Goal: Task Accomplishment & Management: Use online tool/utility

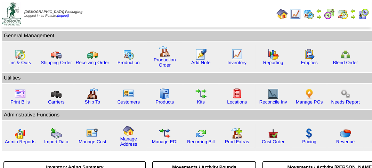
click at [361, 16] on img at bounding box center [363, 13] width 11 height 11
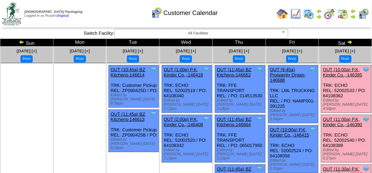
click at [347, 73] on link "OUT (10:00a) P.K, Kinder Co.,-146395" at bounding box center [342, 72] width 39 height 10
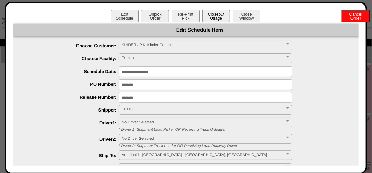
click at [220, 18] on button "Closeout Usage" at bounding box center [217, 16] width 28 height 12
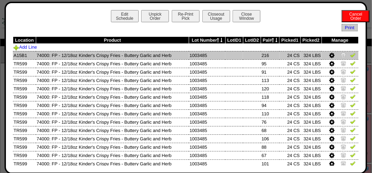
click at [350, 56] on img at bounding box center [353, 55] width 6 height 6
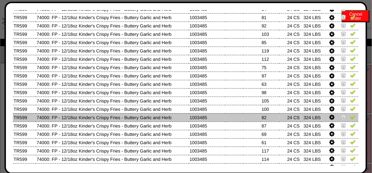
scroll to position [383, 0]
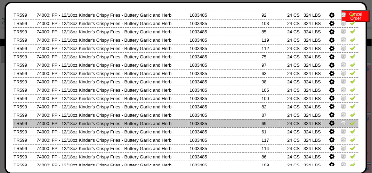
click at [350, 120] on img at bounding box center [353, 123] width 6 height 6
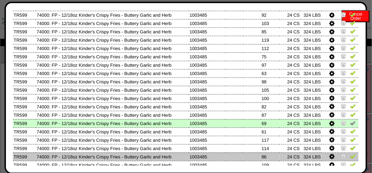
click at [350, 156] on img at bounding box center [353, 157] width 6 height 6
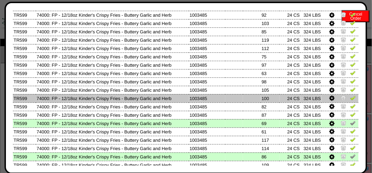
click at [350, 100] on img at bounding box center [353, 98] width 6 height 6
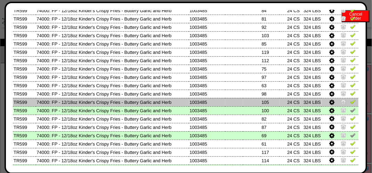
scroll to position [336, 0]
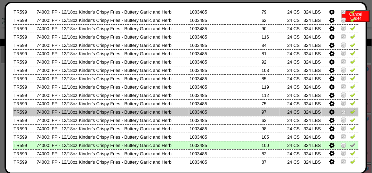
click at [350, 111] on img at bounding box center [353, 112] width 6 height 6
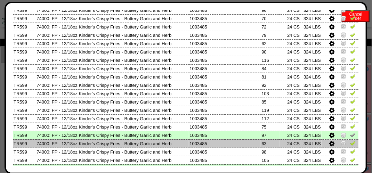
scroll to position [266, 0]
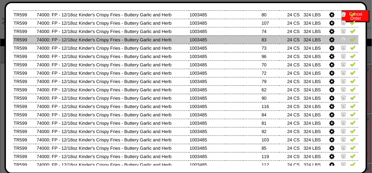
click at [350, 41] on img at bounding box center [353, 40] width 6 height 6
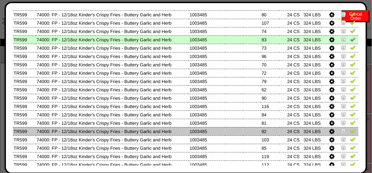
click at [350, 132] on img at bounding box center [353, 131] width 6 height 6
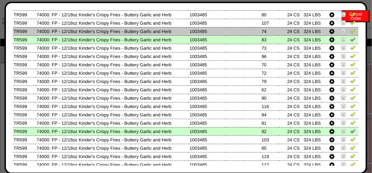
click at [350, 32] on img at bounding box center [353, 31] width 6 height 6
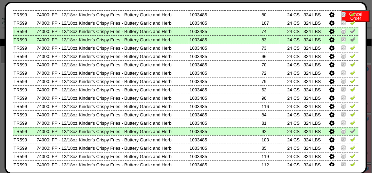
click at [350, 32] on img at bounding box center [353, 31] width 6 height 6
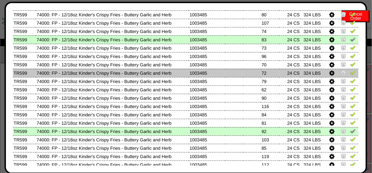
click at [350, 73] on img at bounding box center [353, 73] width 6 height 6
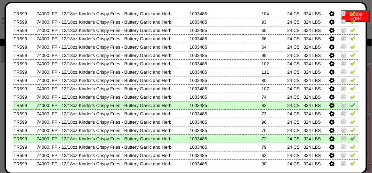
scroll to position [197, 0]
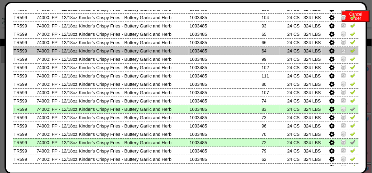
click at [350, 51] on img at bounding box center [353, 51] width 6 height 6
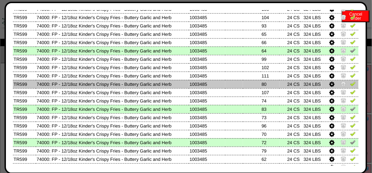
click at [350, 86] on img at bounding box center [353, 84] width 6 height 6
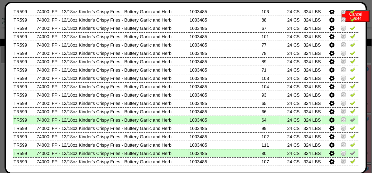
scroll to position [127, 0]
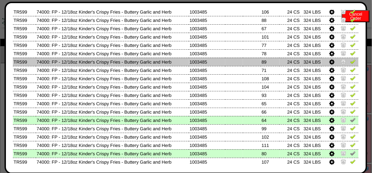
click at [350, 63] on img at bounding box center [353, 62] width 6 height 6
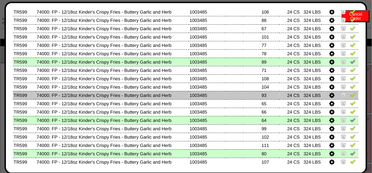
click at [350, 94] on img at bounding box center [353, 95] width 6 height 6
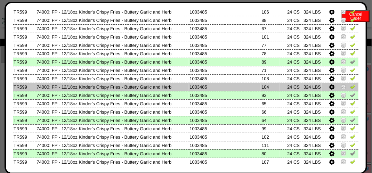
scroll to position [57, 0]
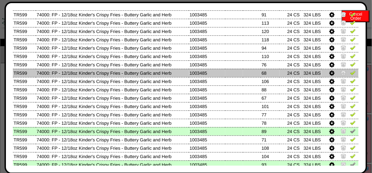
click at [350, 72] on img at bounding box center [353, 73] width 6 height 6
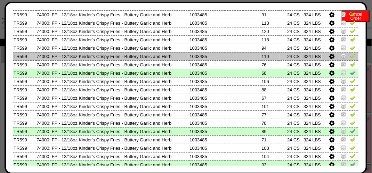
click at [352, 57] on td at bounding box center [340, 56] width 37 height 8
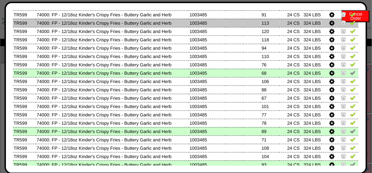
click at [350, 22] on img at bounding box center [353, 23] width 6 height 6
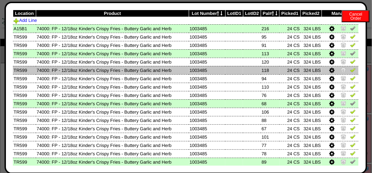
scroll to position [70, 0]
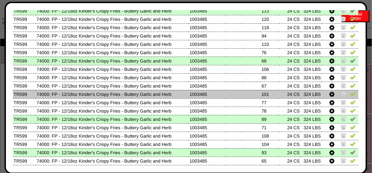
click at [350, 95] on img at bounding box center [353, 94] width 6 height 6
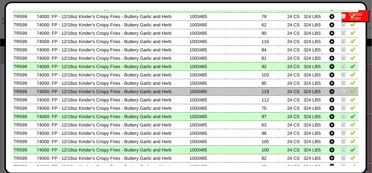
scroll to position [348, 0]
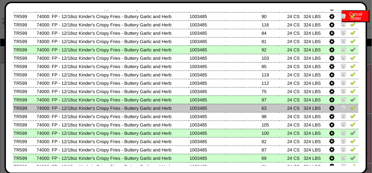
click at [350, 109] on img at bounding box center [353, 108] width 6 height 6
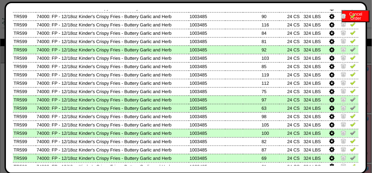
scroll to position [383, 0]
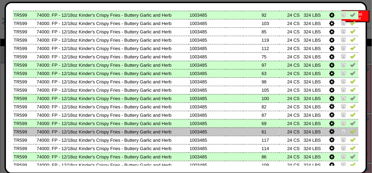
click at [350, 133] on img at bounding box center [353, 132] width 6 height 6
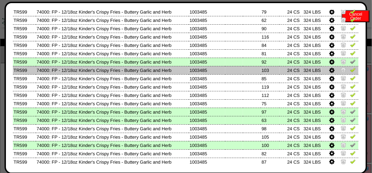
scroll to position [301, 0]
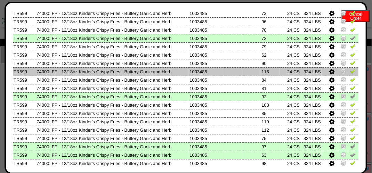
click at [350, 70] on img at bounding box center [353, 72] width 6 height 6
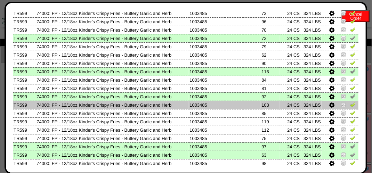
click at [350, 105] on img at bounding box center [353, 105] width 6 height 6
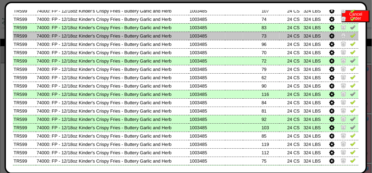
scroll to position [266, 0]
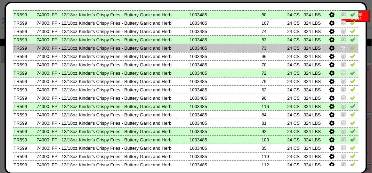
click at [350, 47] on img at bounding box center [353, 48] width 6 height 6
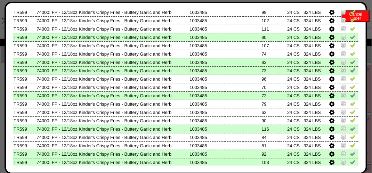
scroll to position [231, 0]
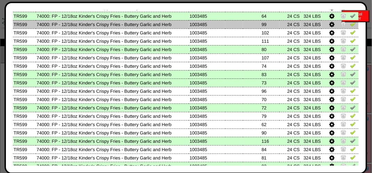
click at [350, 27] on img at bounding box center [353, 24] width 6 height 6
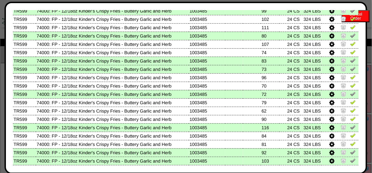
scroll to position [266, 0]
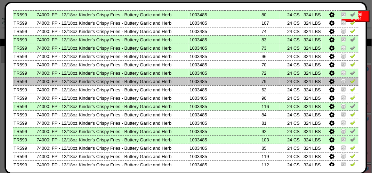
click at [350, 83] on img at bounding box center [353, 81] width 6 height 6
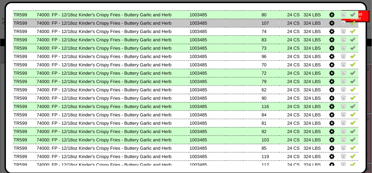
click at [350, 25] on img at bounding box center [353, 23] width 6 height 6
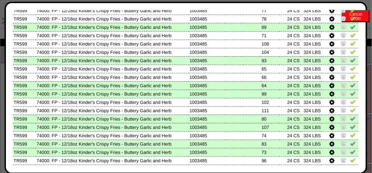
scroll to position [127, 0]
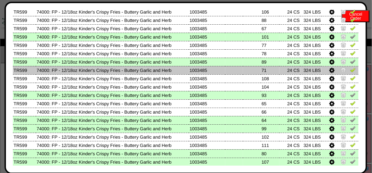
click at [350, 70] on img at bounding box center [353, 70] width 6 height 6
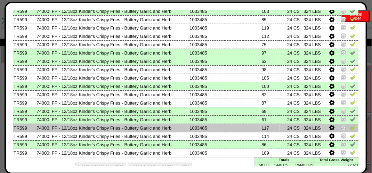
scroll to position [405, 0]
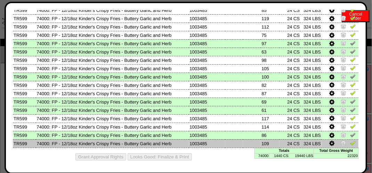
click at [350, 143] on img at bounding box center [353, 144] width 6 height 6
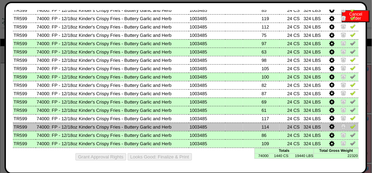
click at [350, 127] on img at bounding box center [353, 127] width 6 height 6
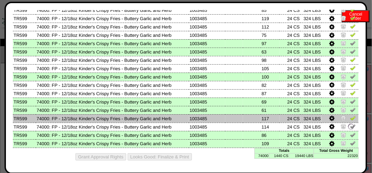
click at [350, 120] on link at bounding box center [353, 119] width 6 height 5
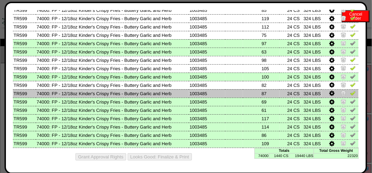
click at [350, 92] on img at bounding box center [353, 93] width 6 height 6
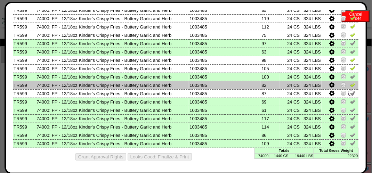
click at [350, 86] on img at bounding box center [353, 85] width 6 height 6
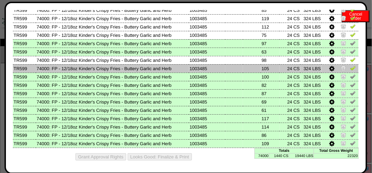
click at [350, 69] on img at bounding box center [353, 68] width 6 height 6
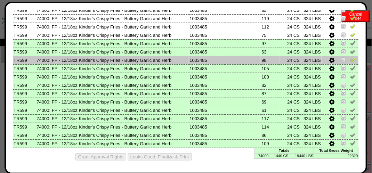
click at [350, 59] on img at bounding box center [353, 60] width 6 height 6
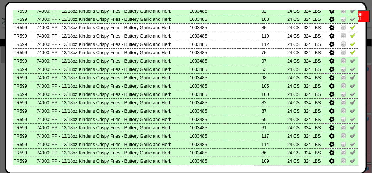
scroll to position [336, 0]
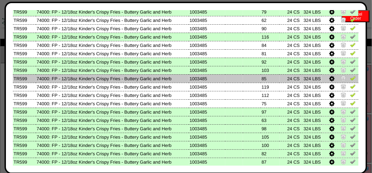
click at [350, 79] on img at bounding box center [353, 79] width 6 height 6
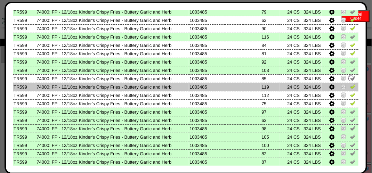
click at [350, 88] on img at bounding box center [353, 87] width 6 height 6
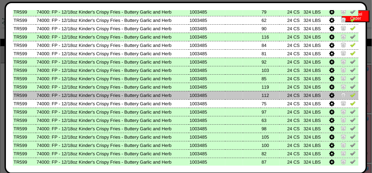
click at [350, 97] on img at bounding box center [353, 95] width 6 height 6
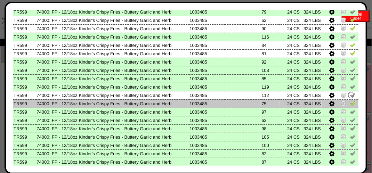
click at [350, 105] on img at bounding box center [353, 104] width 6 height 6
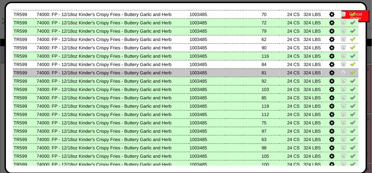
scroll to position [301, 0]
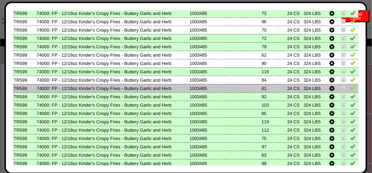
click at [350, 89] on img at bounding box center [353, 88] width 6 height 6
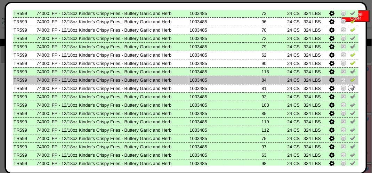
click at [350, 80] on img at bounding box center [353, 80] width 6 height 6
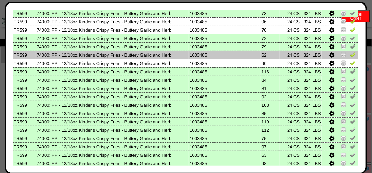
drag, startPoint x: 347, startPoint y: 64, endPoint x: 348, endPoint y: 58, distance: 6.0
click at [350, 64] on img at bounding box center [353, 63] width 6 height 6
click at [350, 57] on img at bounding box center [353, 55] width 6 height 6
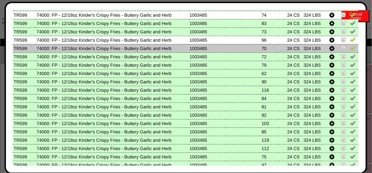
scroll to position [266, 0]
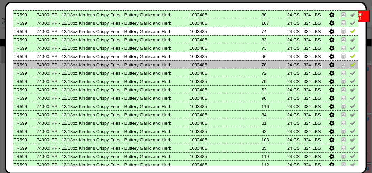
click at [350, 65] on img at bounding box center [353, 65] width 6 height 6
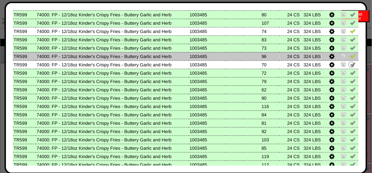
click at [350, 58] on img at bounding box center [353, 56] width 6 height 6
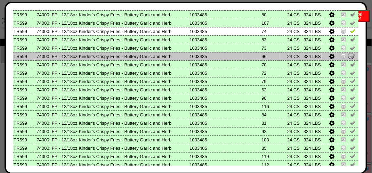
scroll to position [197, 0]
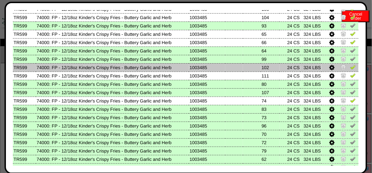
click at [350, 68] on img at bounding box center [353, 67] width 6 height 6
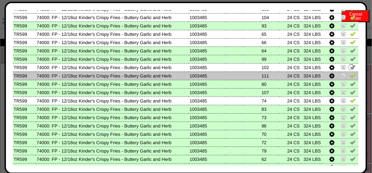
click at [350, 75] on img at bounding box center [353, 76] width 6 height 6
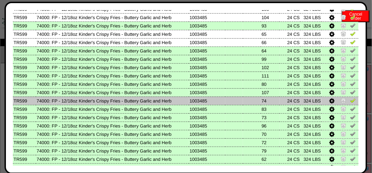
click at [350, 102] on img at bounding box center [353, 101] width 6 height 6
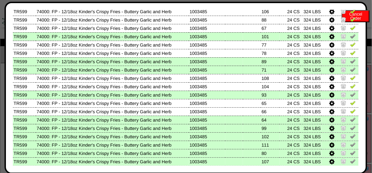
scroll to position [127, 0]
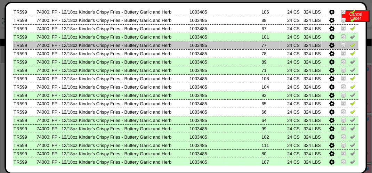
click at [350, 45] on img at bounding box center [353, 45] width 6 height 6
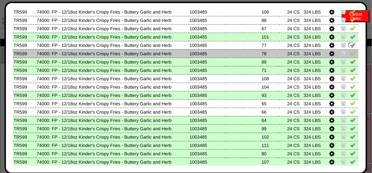
click at [350, 52] on img at bounding box center [353, 53] width 6 height 6
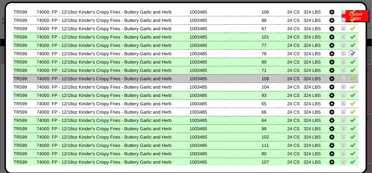
click at [350, 76] on img at bounding box center [353, 79] width 6 height 6
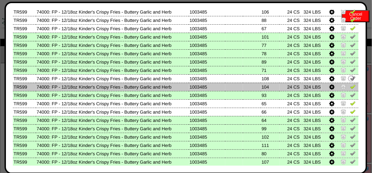
click at [350, 89] on img at bounding box center [353, 87] width 6 height 6
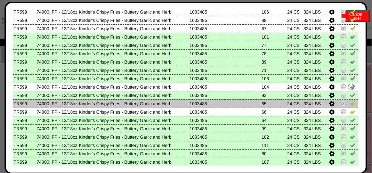
click at [350, 106] on img at bounding box center [353, 104] width 6 height 6
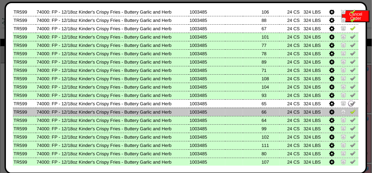
click at [350, 112] on img at bounding box center [353, 112] width 6 height 6
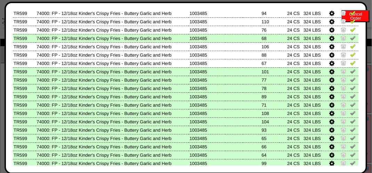
scroll to position [23, 0]
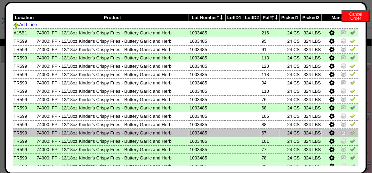
click at [350, 134] on img at bounding box center [353, 133] width 6 height 6
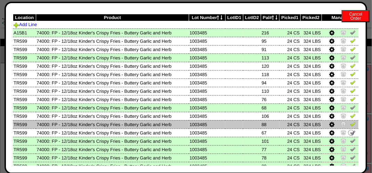
click at [350, 126] on img at bounding box center [353, 124] width 6 height 6
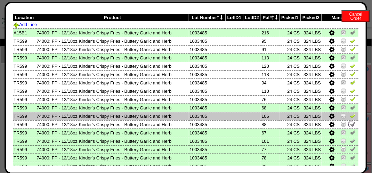
click at [350, 116] on img at bounding box center [353, 116] width 6 height 6
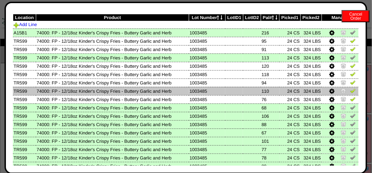
drag, startPoint x: 349, startPoint y: 98, endPoint x: 348, endPoint y: 95, distance: 3.6
click at [350, 98] on img at bounding box center [353, 99] width 6 height 6
click at [350, 92] on img at bounding box center [353, 91] width 6 height 6
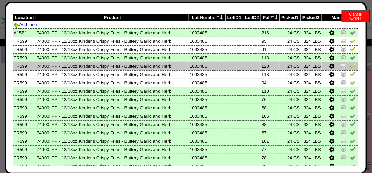
click at [350, 68] on img at bounding box center [353, 66] width 6 height 6
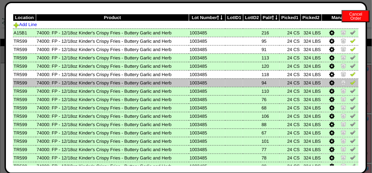
click at [350, 82] on img at bounding box center [353, 83] width 6 height 6
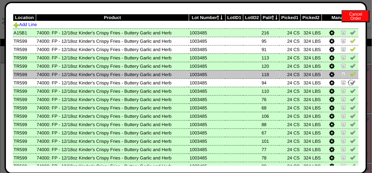
click at [350, 75] on img at bounding box center [353, 74] width 6 height 6
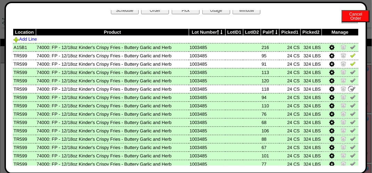
scroll to position [0, 0]
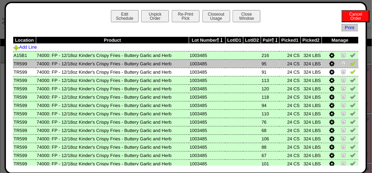
click at [350, 65] on img at bounding box center [353, 64] width 6 height 6
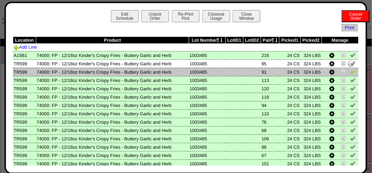
click at [350, 72] on img at bounding box center [353, 72] width 6 height 6
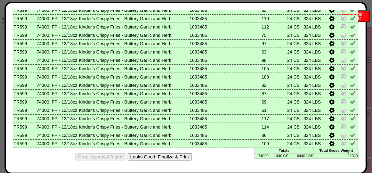
scroll to position [104, 0]
drag, startPoint x: 164, startPoint y: 158, endPoint x: 225, endPoint y: 63, distance: 113.2
click at [166, 158] on button "Looks Good: Finalize & Print" at bounding box center [160, 156] width 64 height 7
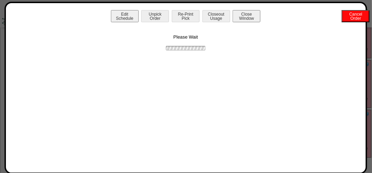
scroll to position [0, 0]
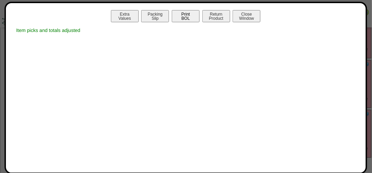
click at [187, 19] on button "Print BOL" at bounding box center [186, 16] width 28 height 12
